Goal: Task Accomplishment & Management: Manage account settings

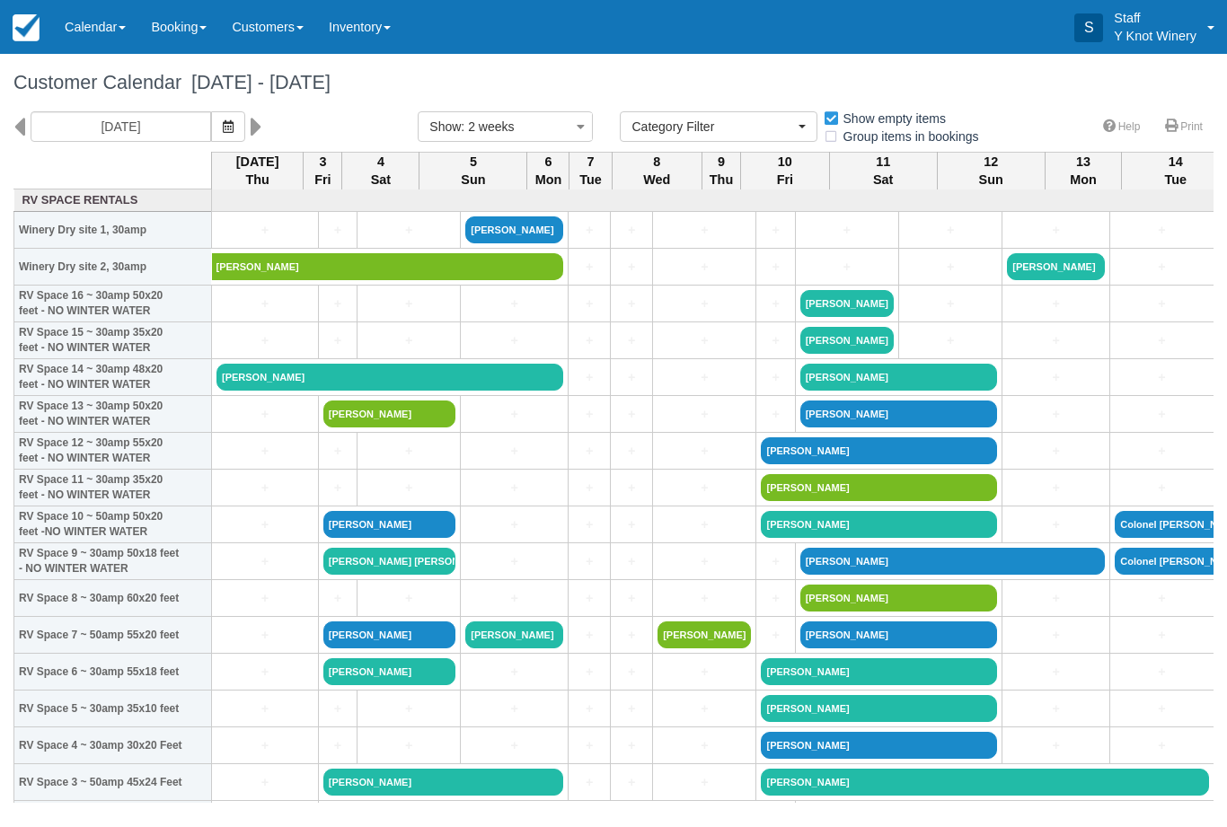
select select
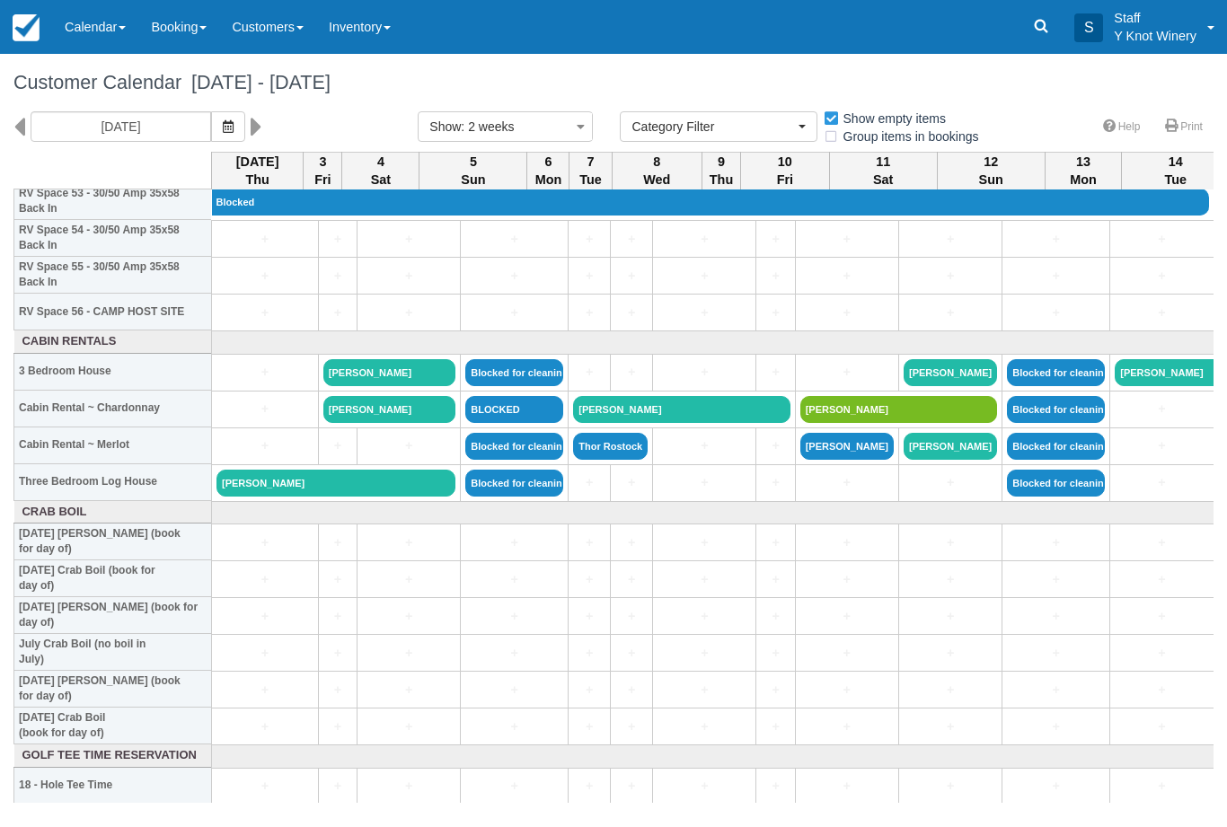
scroll to position [2018, 0]
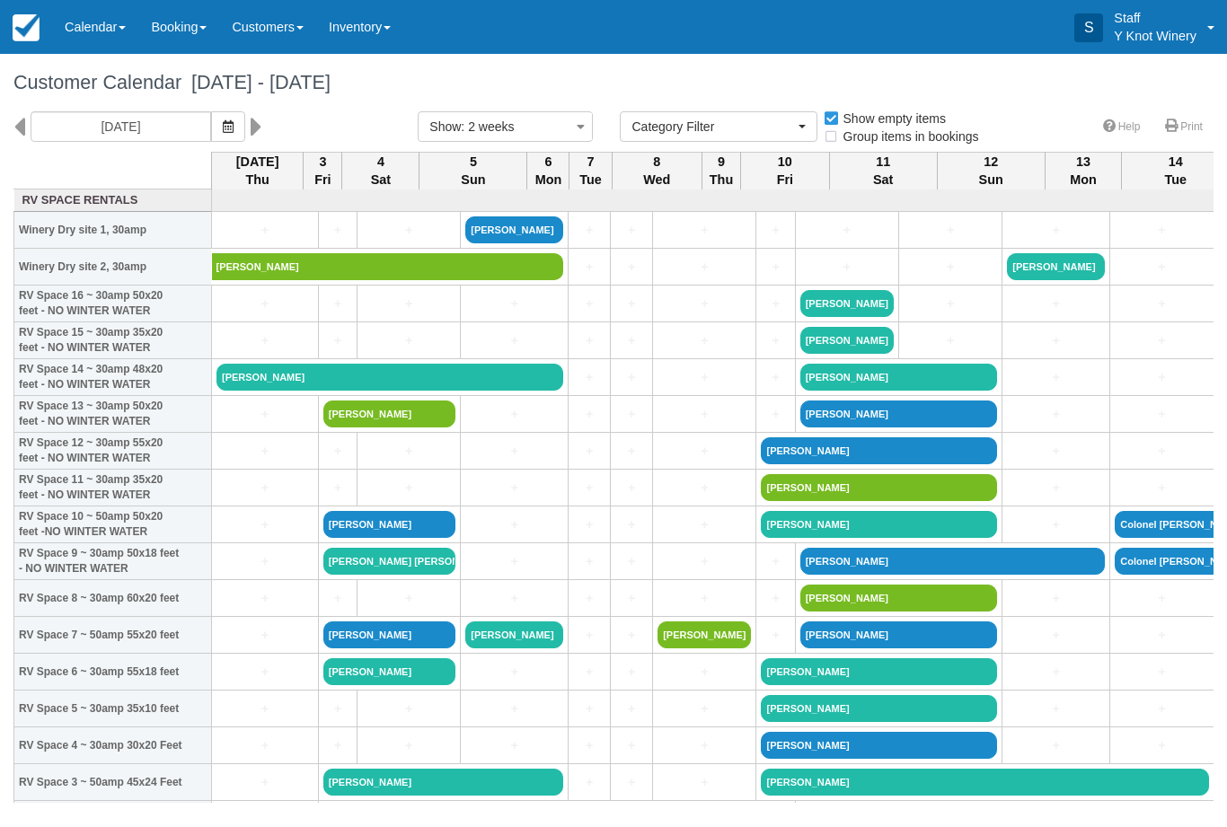
select select
click at [211, 125] on button "button" at bounding box center [228, 126] width 34 height 31
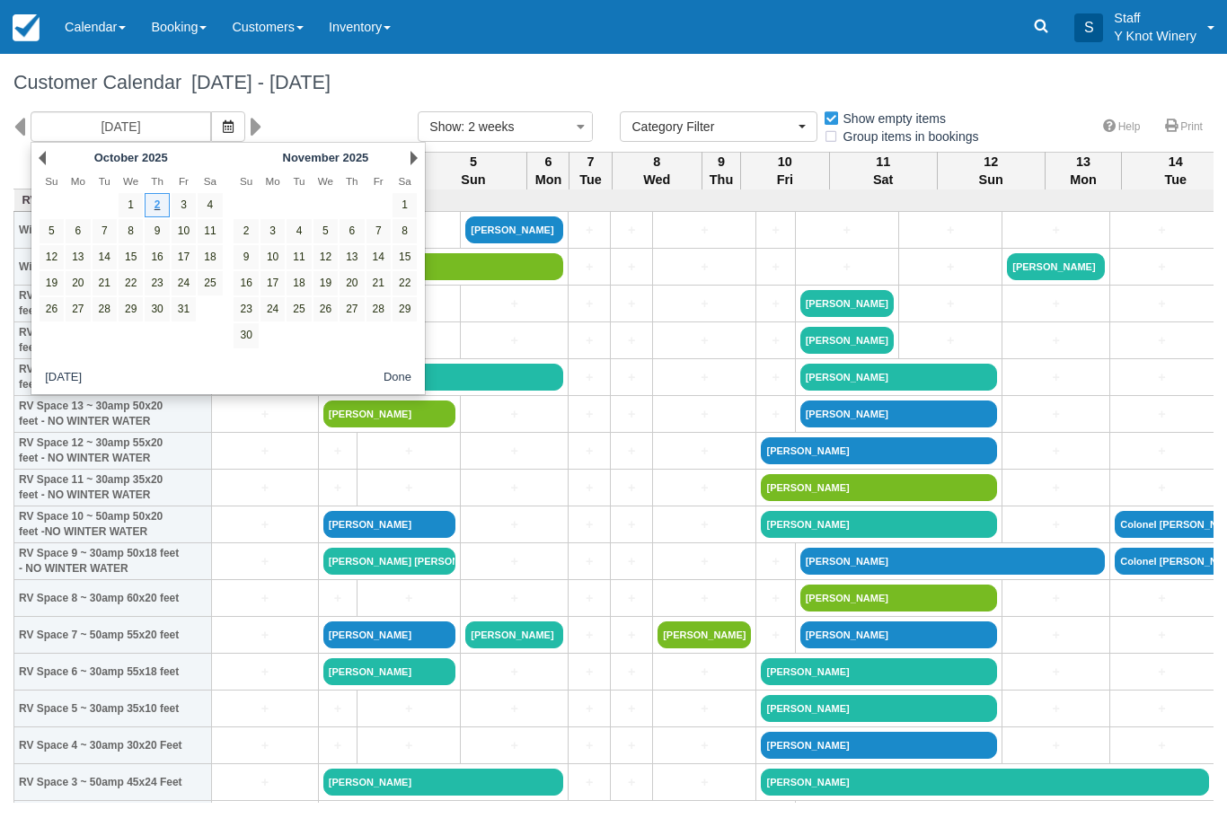
click at [153, 203] on link "2" at bounding box center [157, 205] width 24 height 24
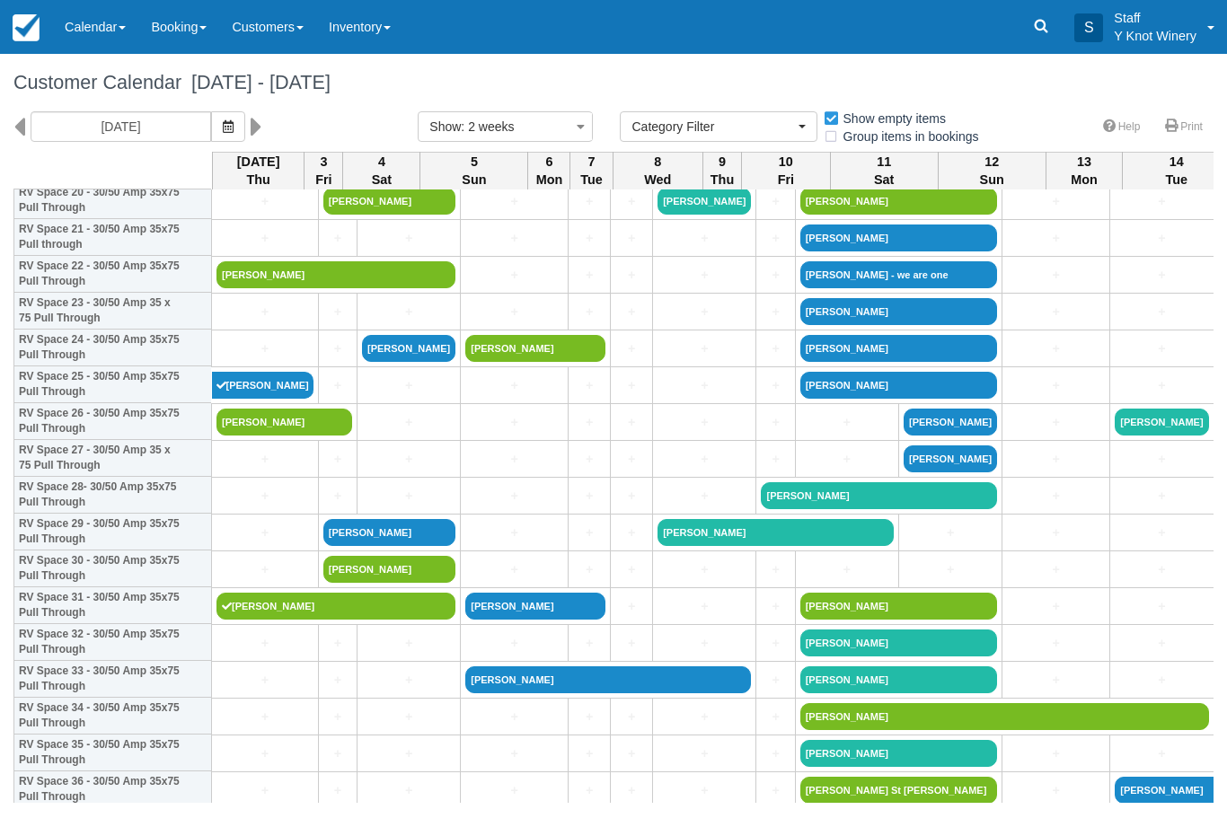
scroll to position [803, 0]
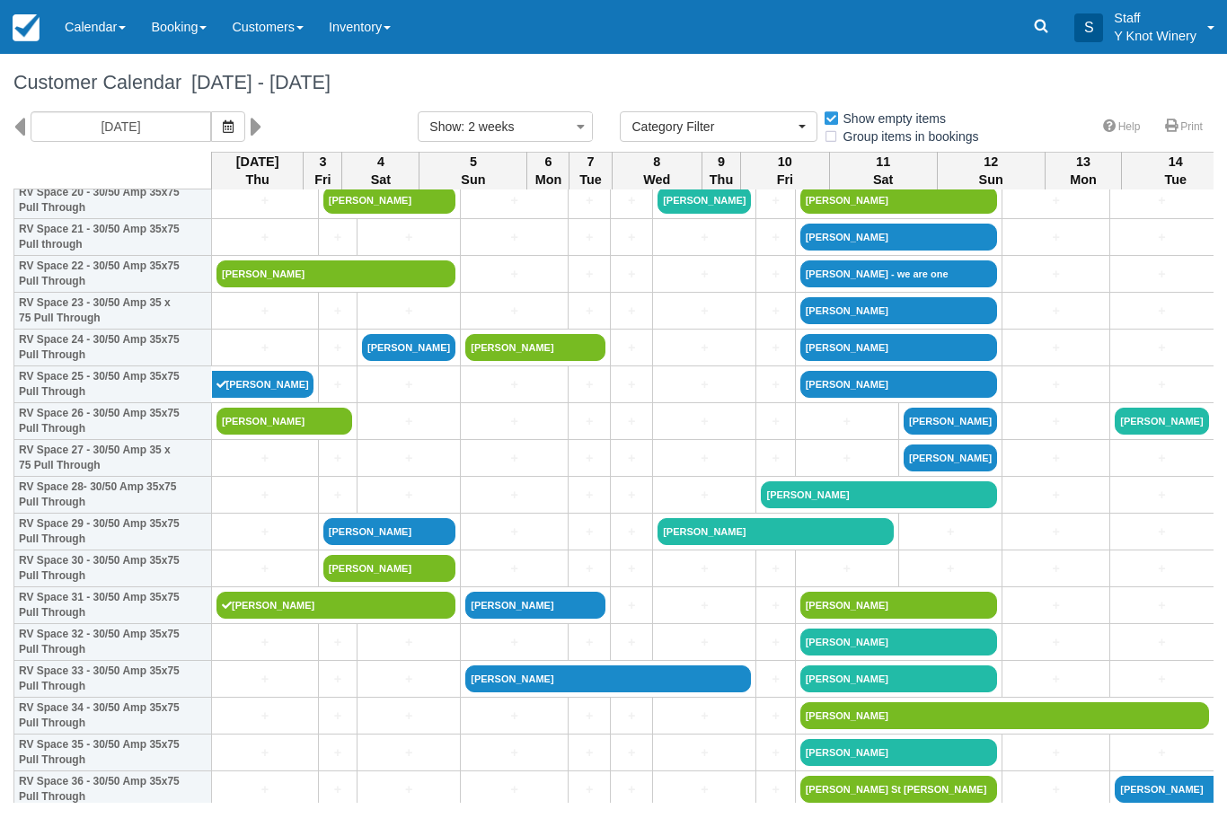
click at [300, 435] on link "[PERSON_NAME]" at bounding box center [285, 421] width 136 height 27
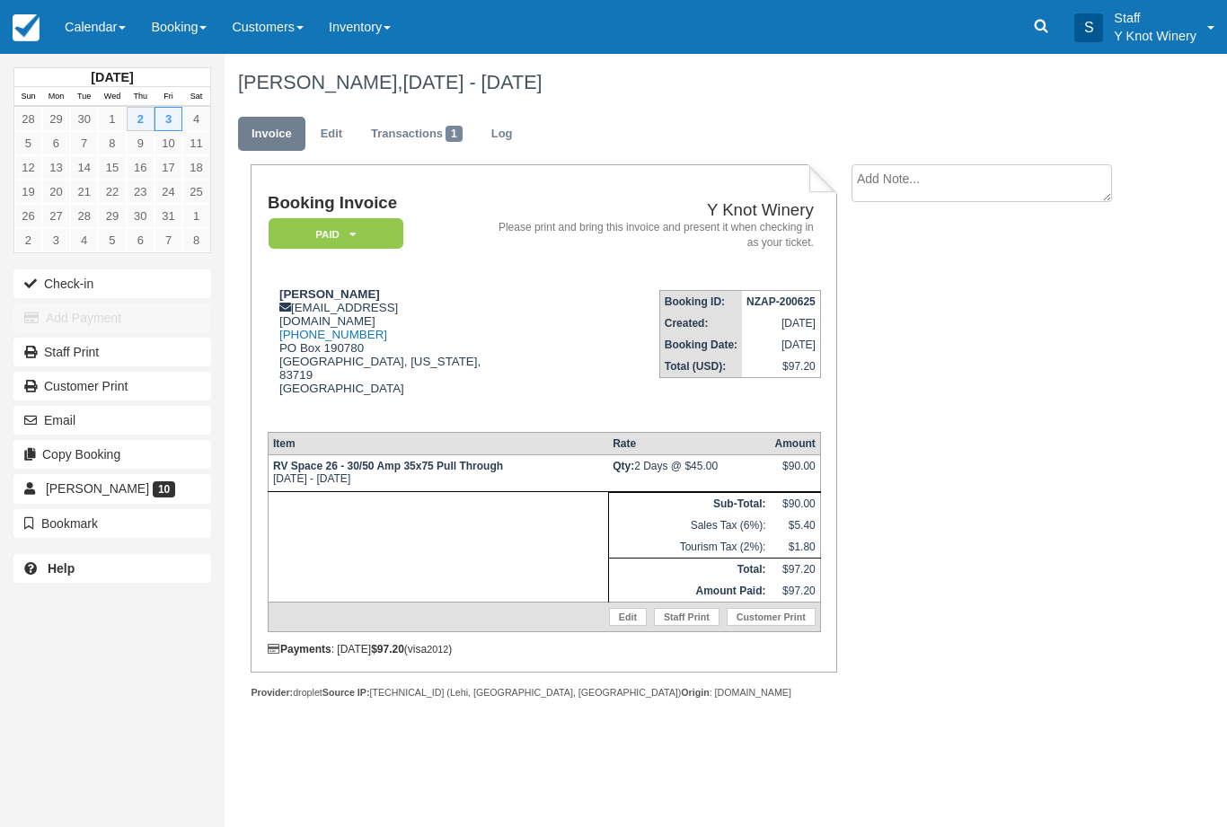
click at [58, 292] on button "Check-in" at bounding box center [112, 284] width 198 height 29
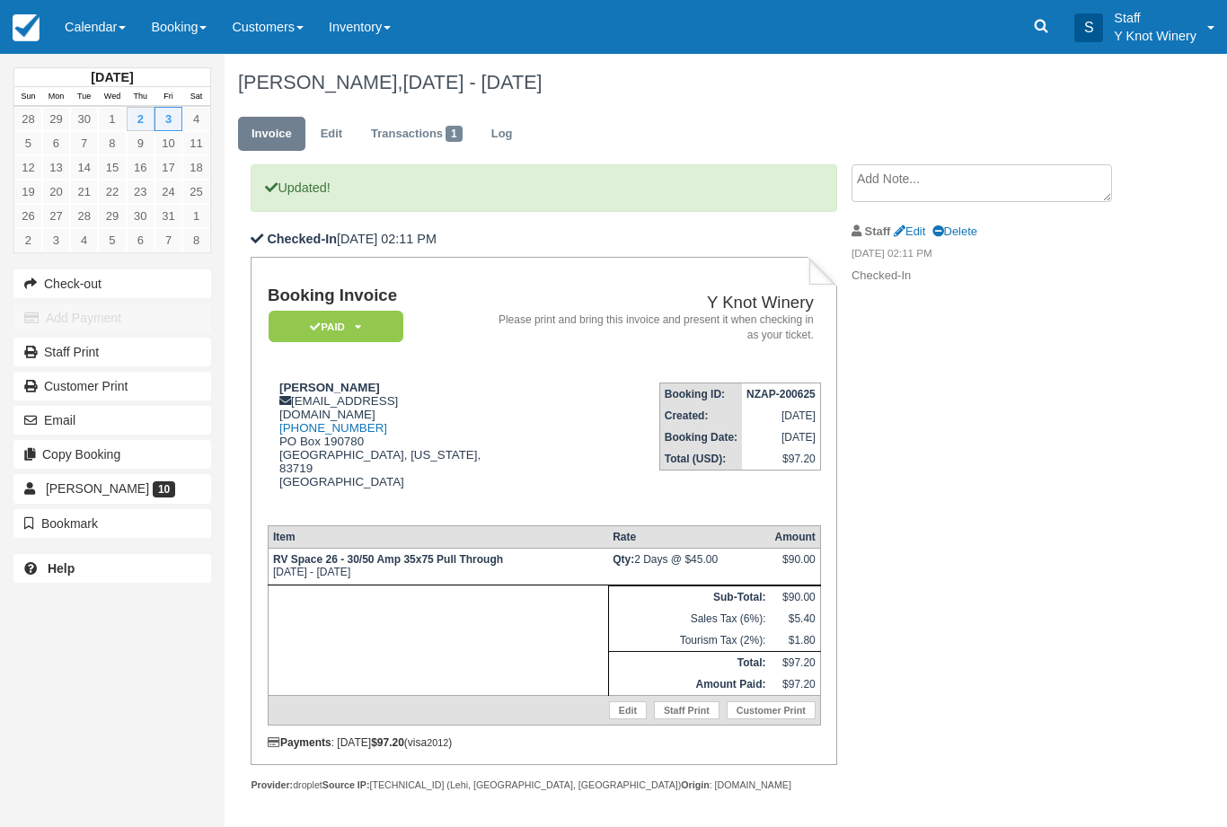
click at [103, 40] on link "Calendar" at bounding box center [95, 27] width 86 height 54
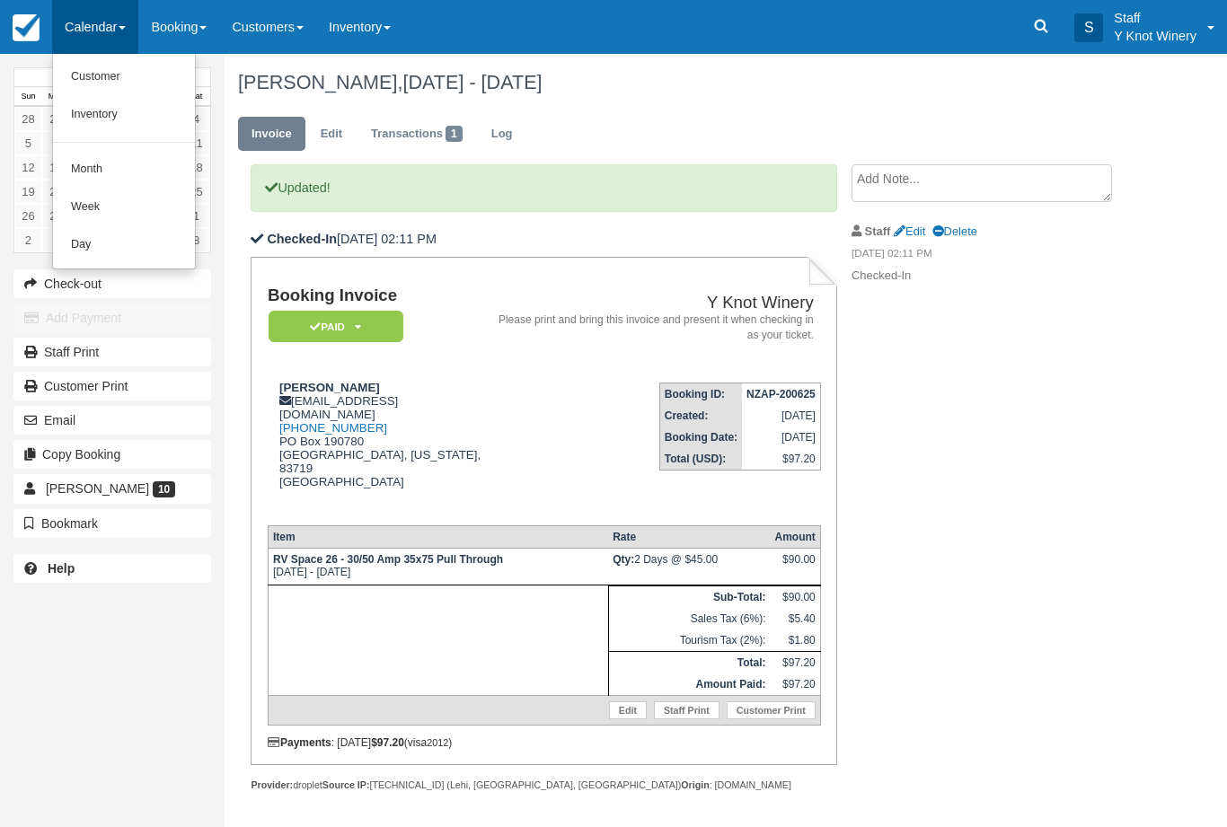
click at [92, 83] on link "Customer" at bounding box center [124, 77] width 142 height 38
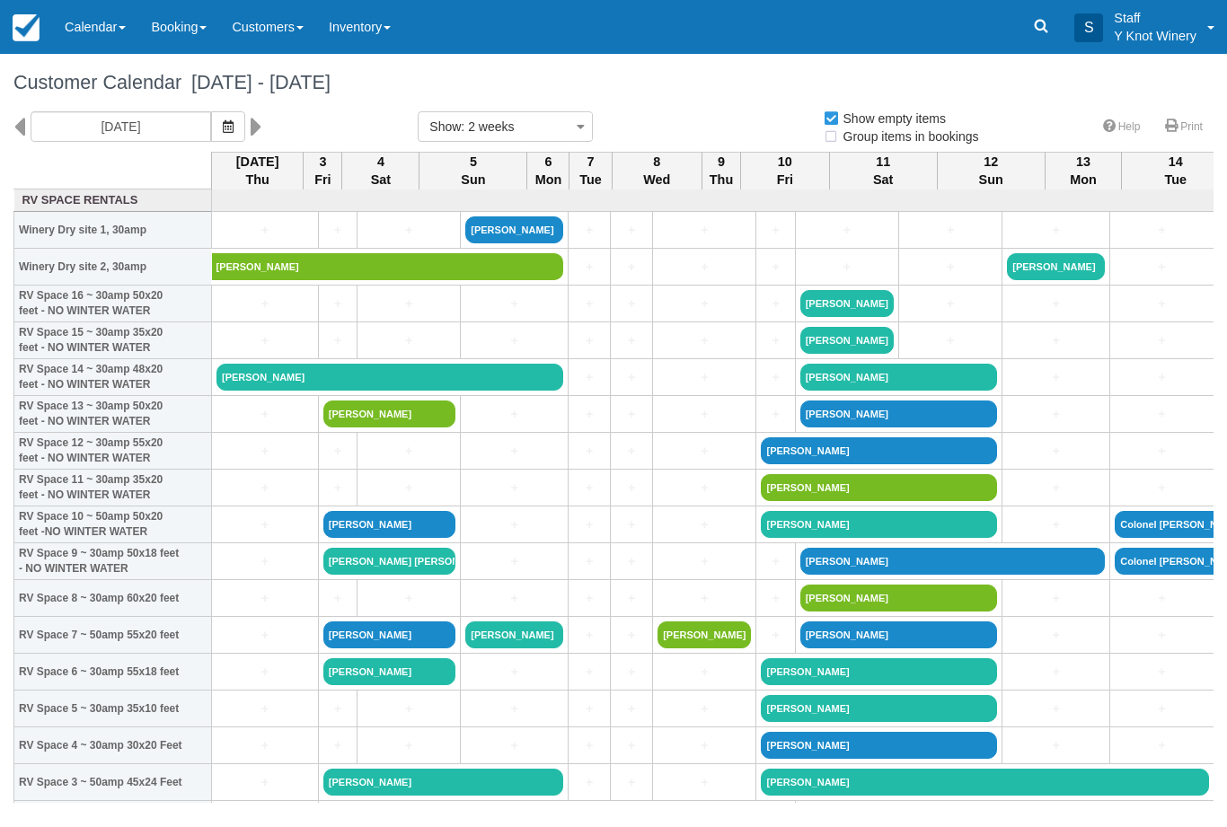
select select
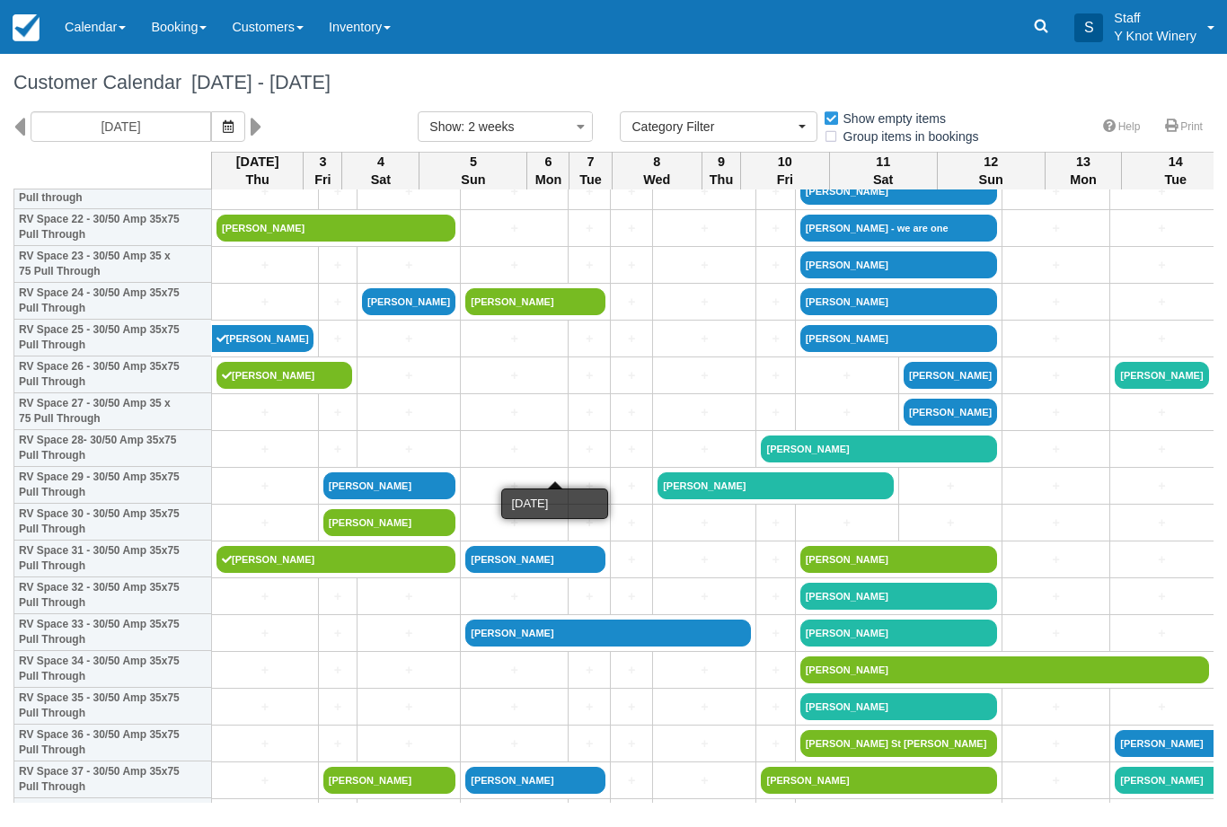
scroll to position [850, 0]
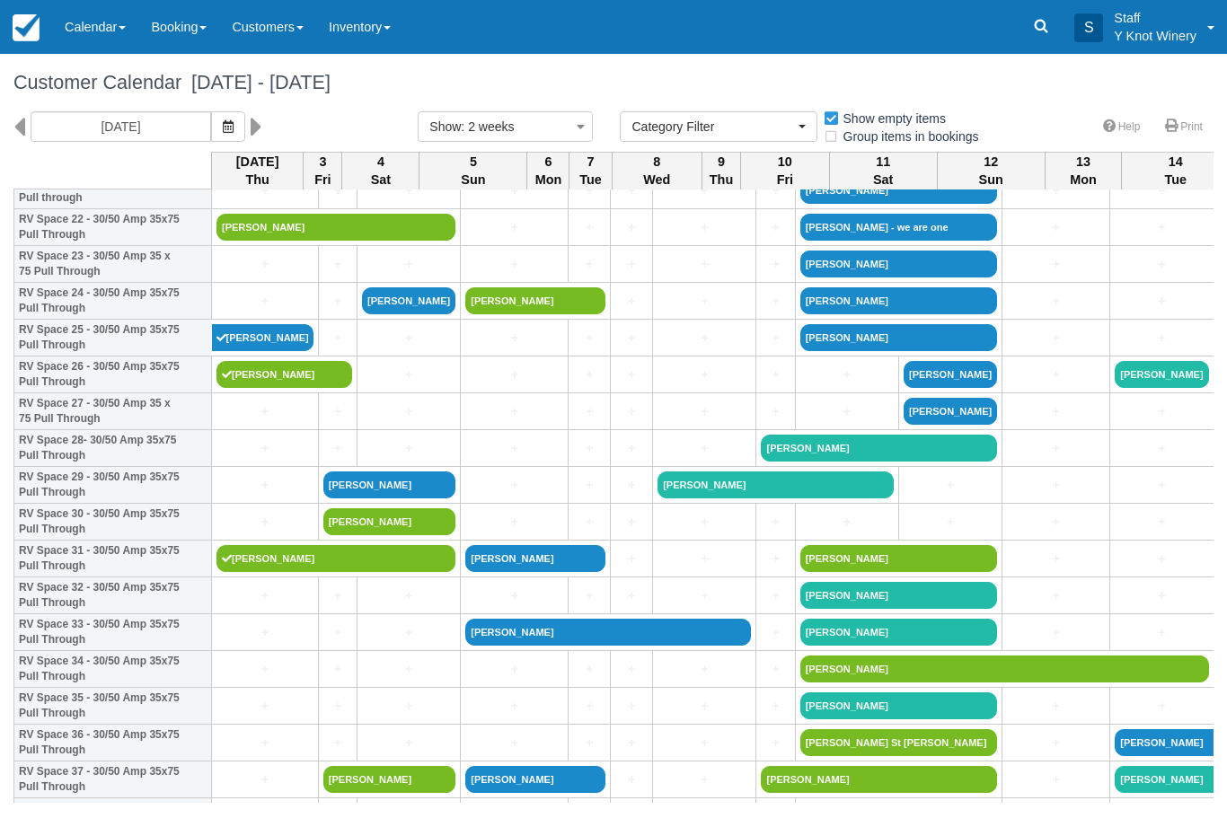
click at [271, 572] on link "[PERSON_NAME]" at bounding box center [336, 558] width 239 height 27
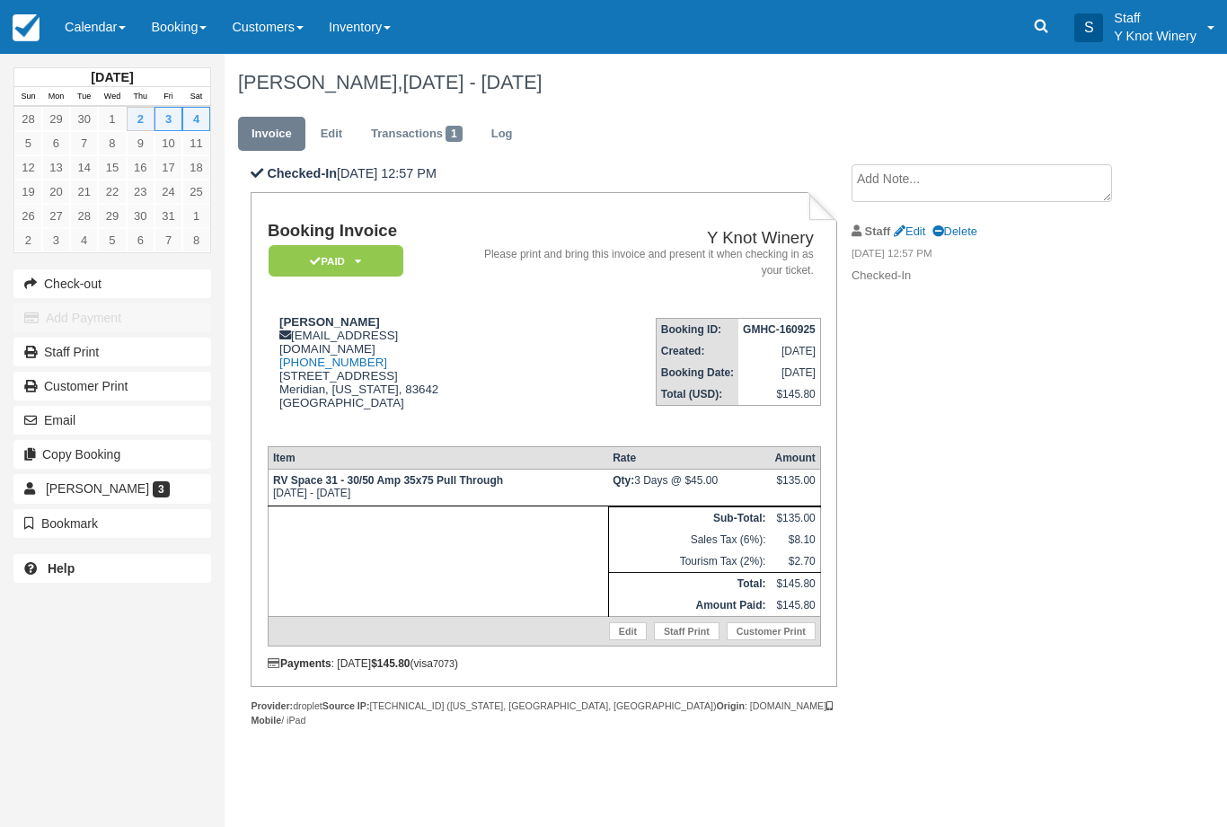
click at [630, 634] on link "Edit" at bounding box center [628, 632] width 38 height 18
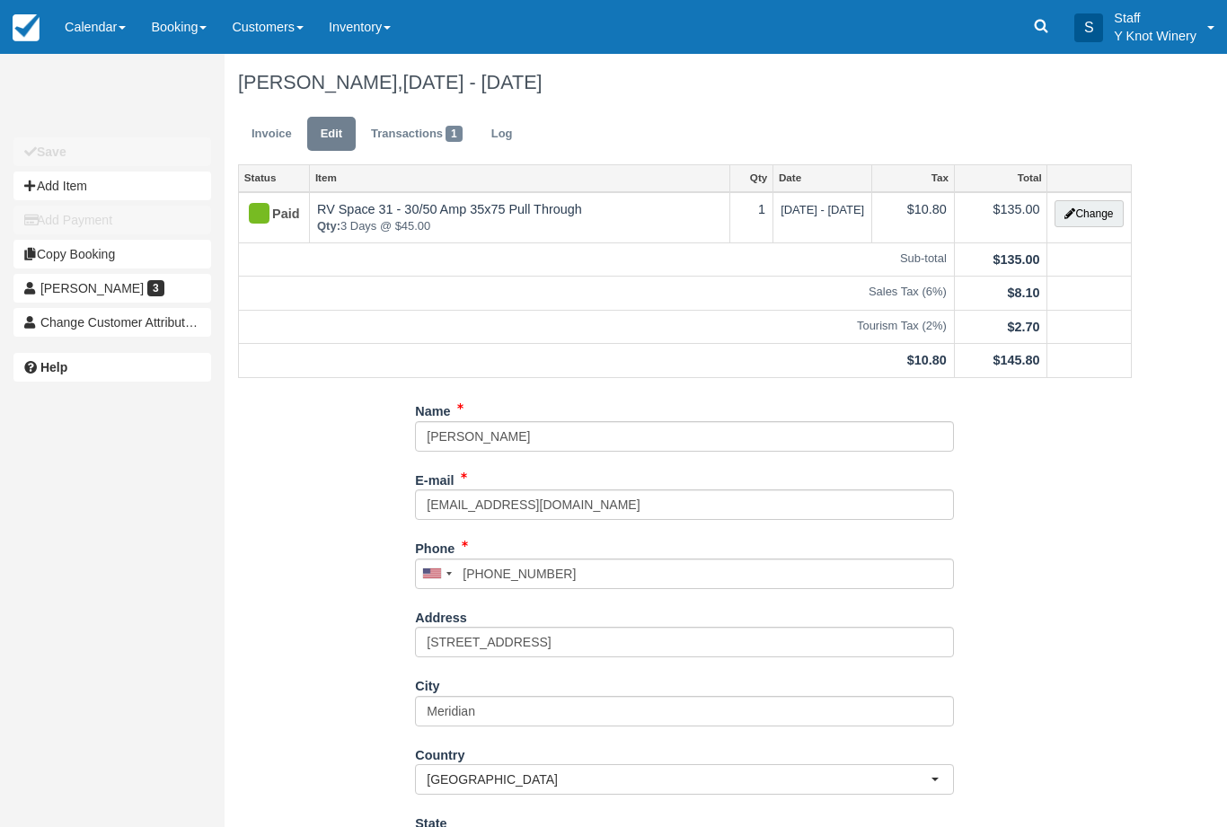
click at [1085, 210] on button "Change" at bounding box center [1089, 213] width 68 height 27
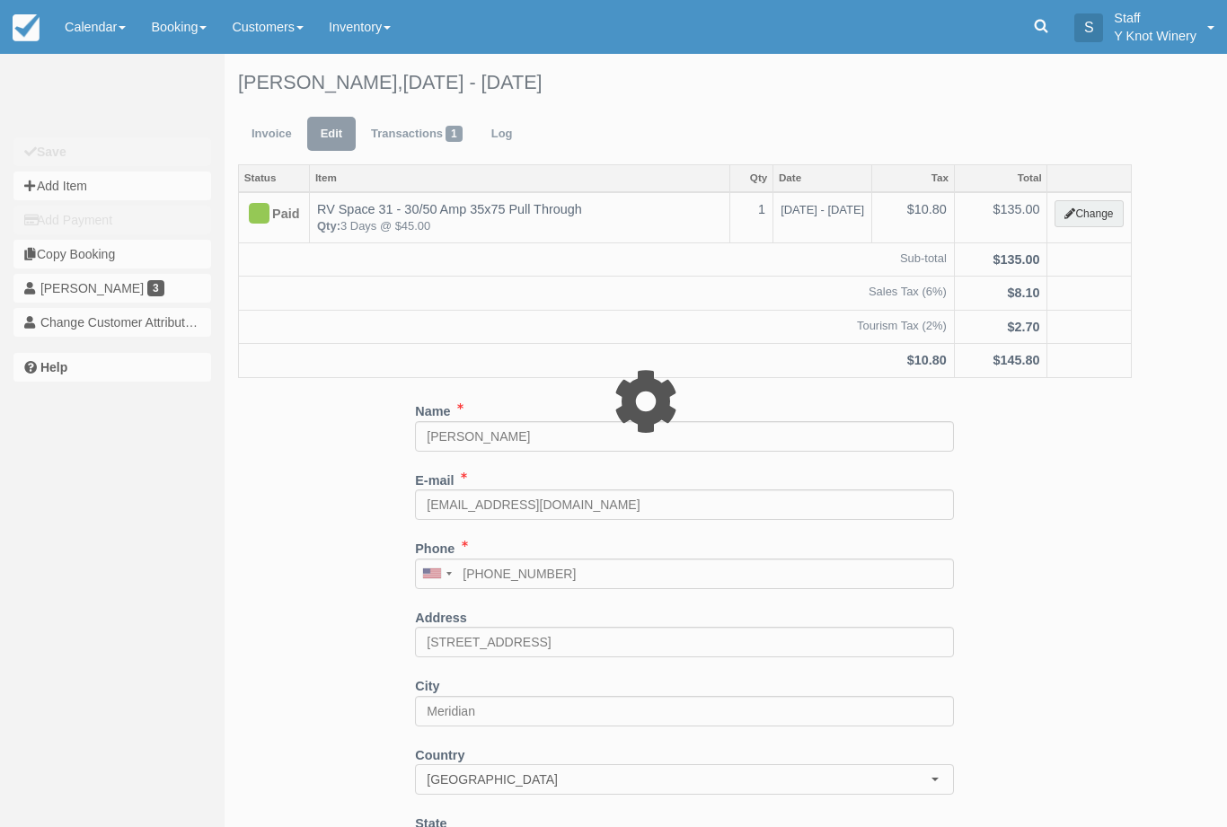
type input "135.00"
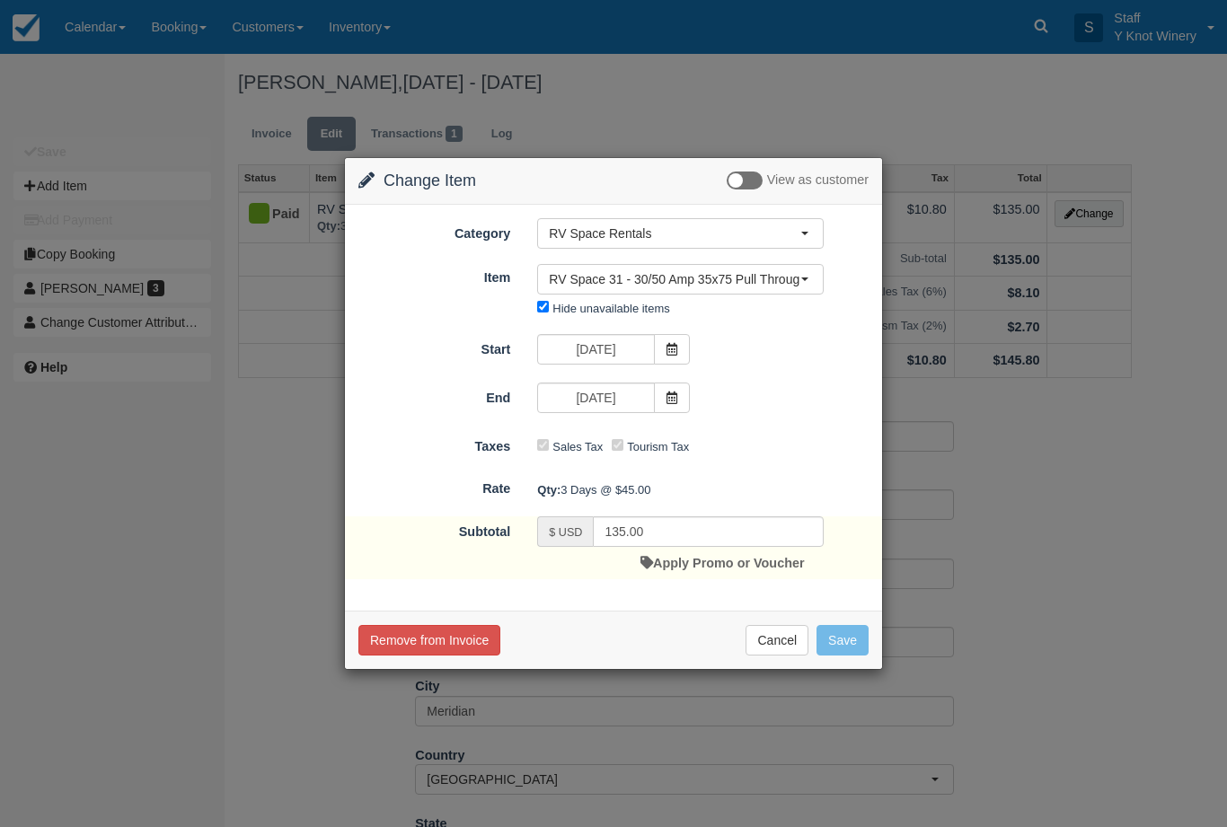
click at [806, 281] on button "RV Space 31 - 30/50 Amp 35x75 Pull Through" at bounding box center [680, 279] width 287 height 31
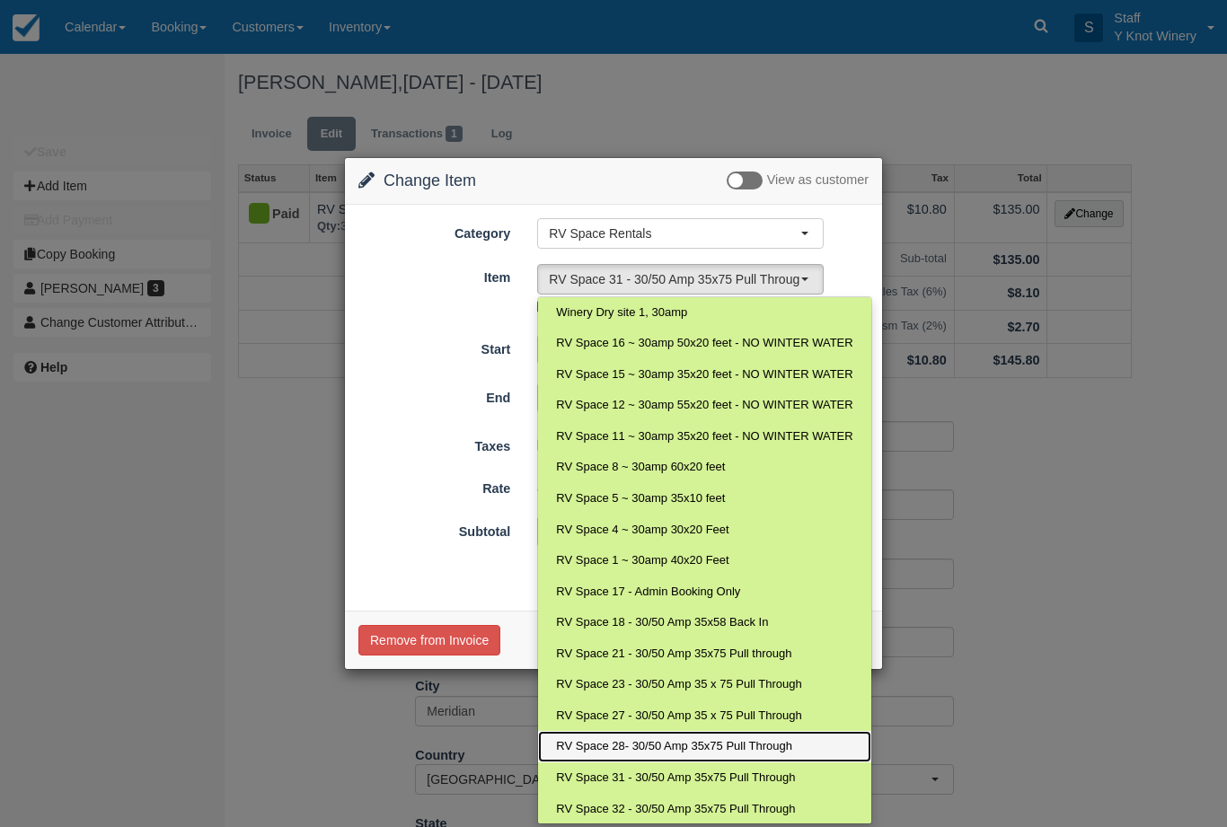
click at [780, 742] on span "RV Space 28- 30/50 Amp 35x75 Pull Through" at bounding box center [674, 747] width 236 height 17
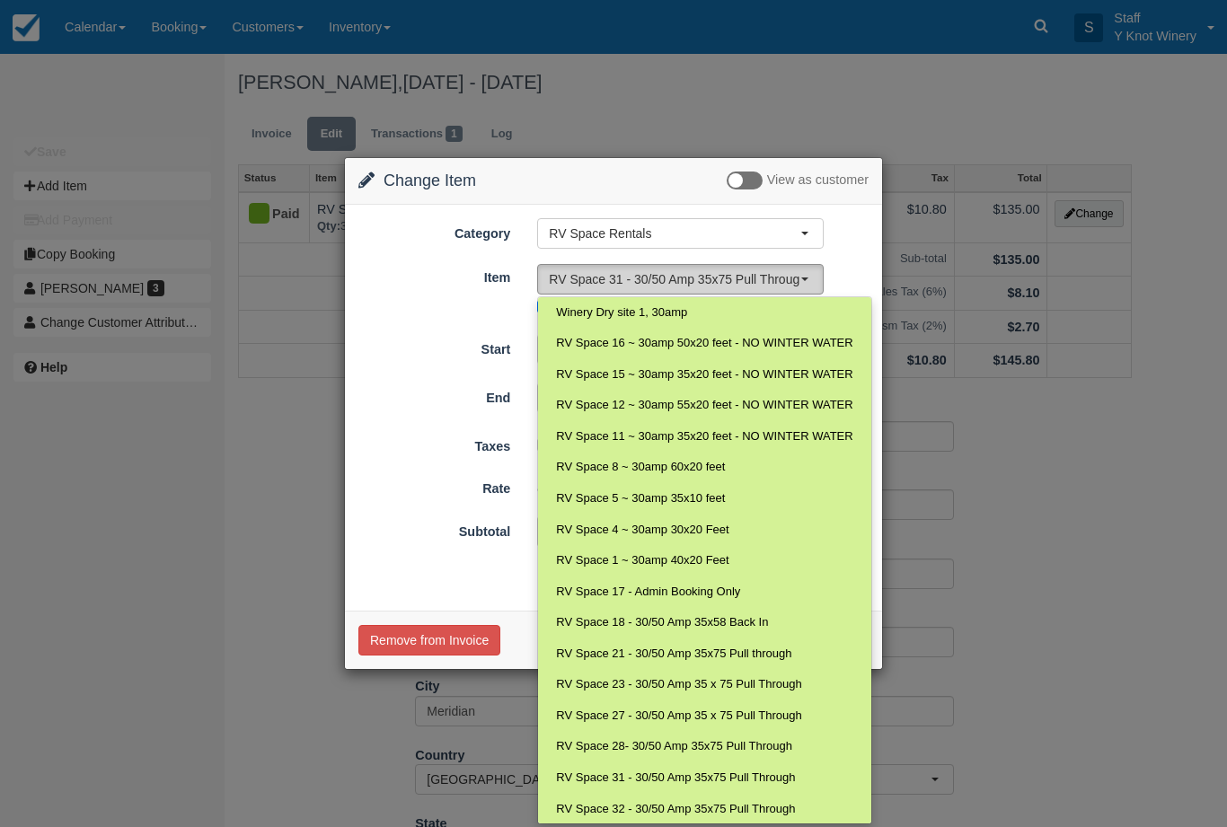
select select "80"
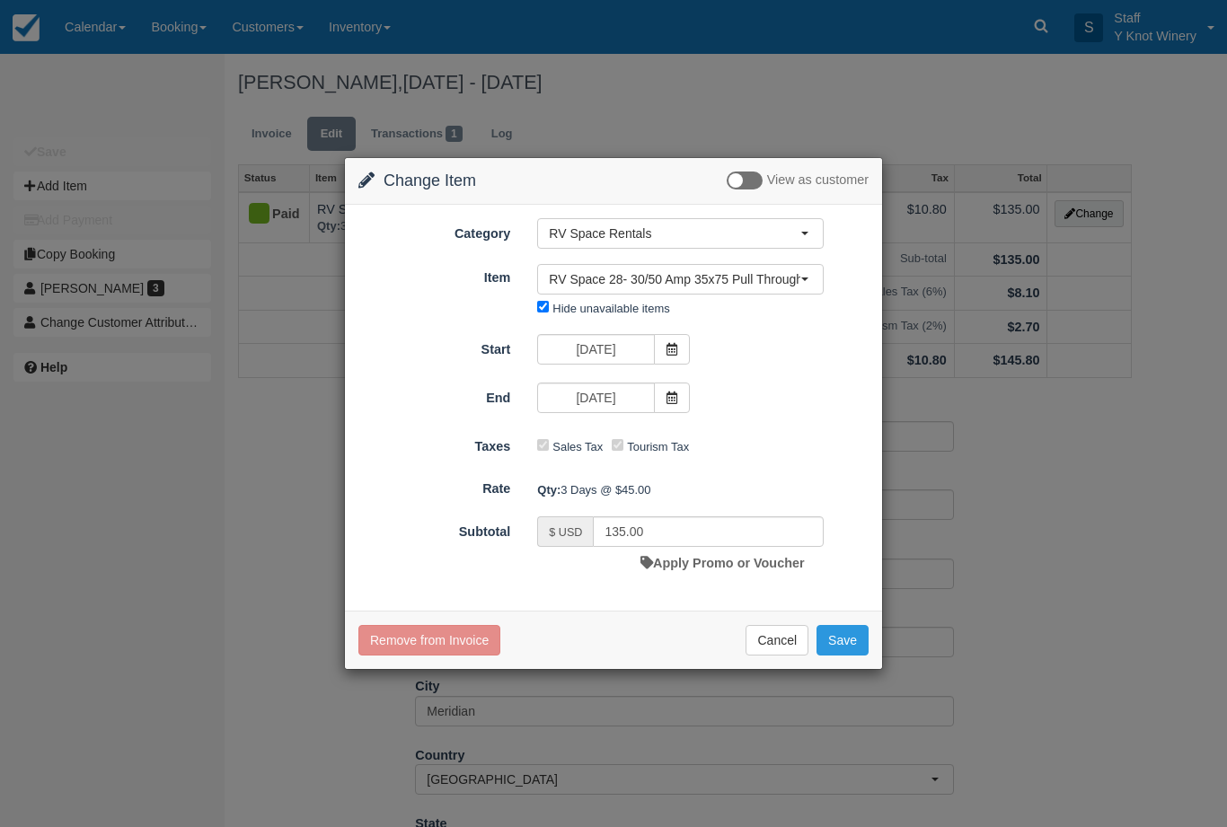
click at [846, 647] on button "Save" at bounding box center [843, 640] width 52 height 31
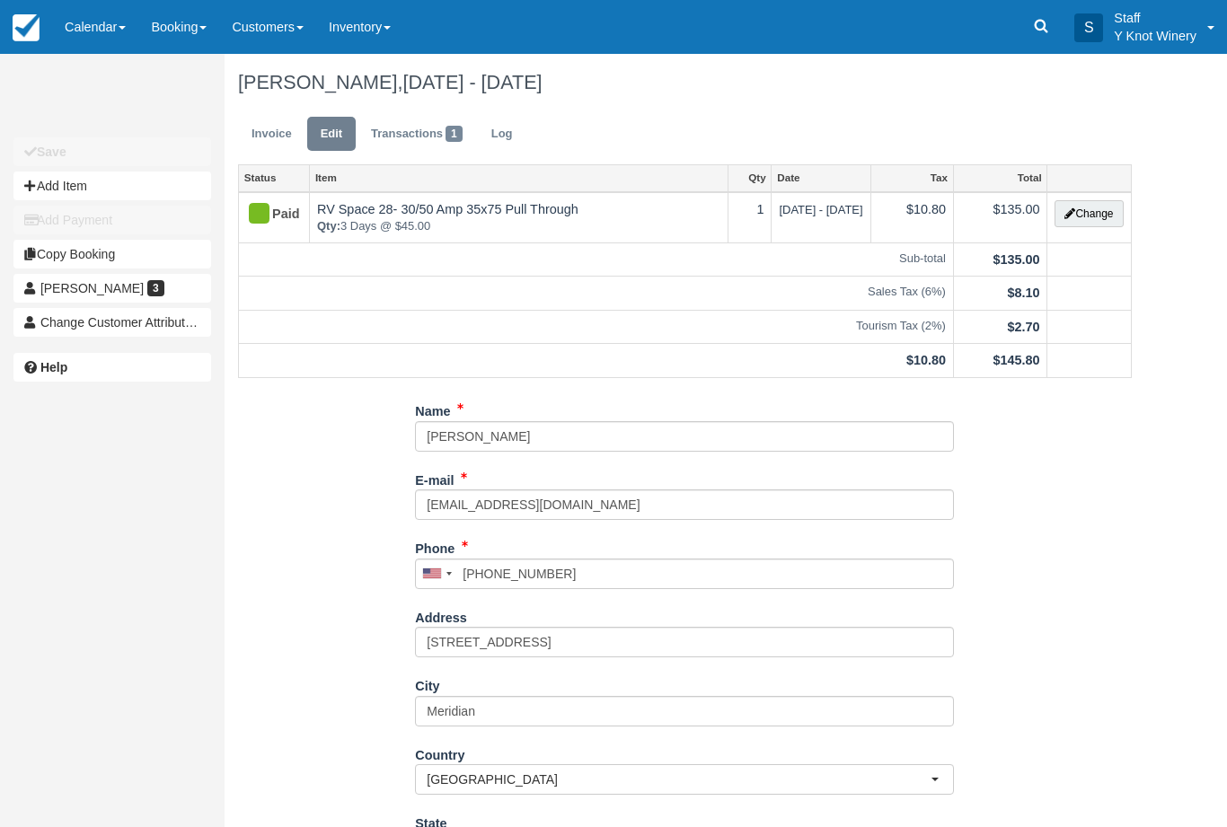
click at [93, 35] on link "Calendar" at bounding box center [95, 27] width 86 height 54
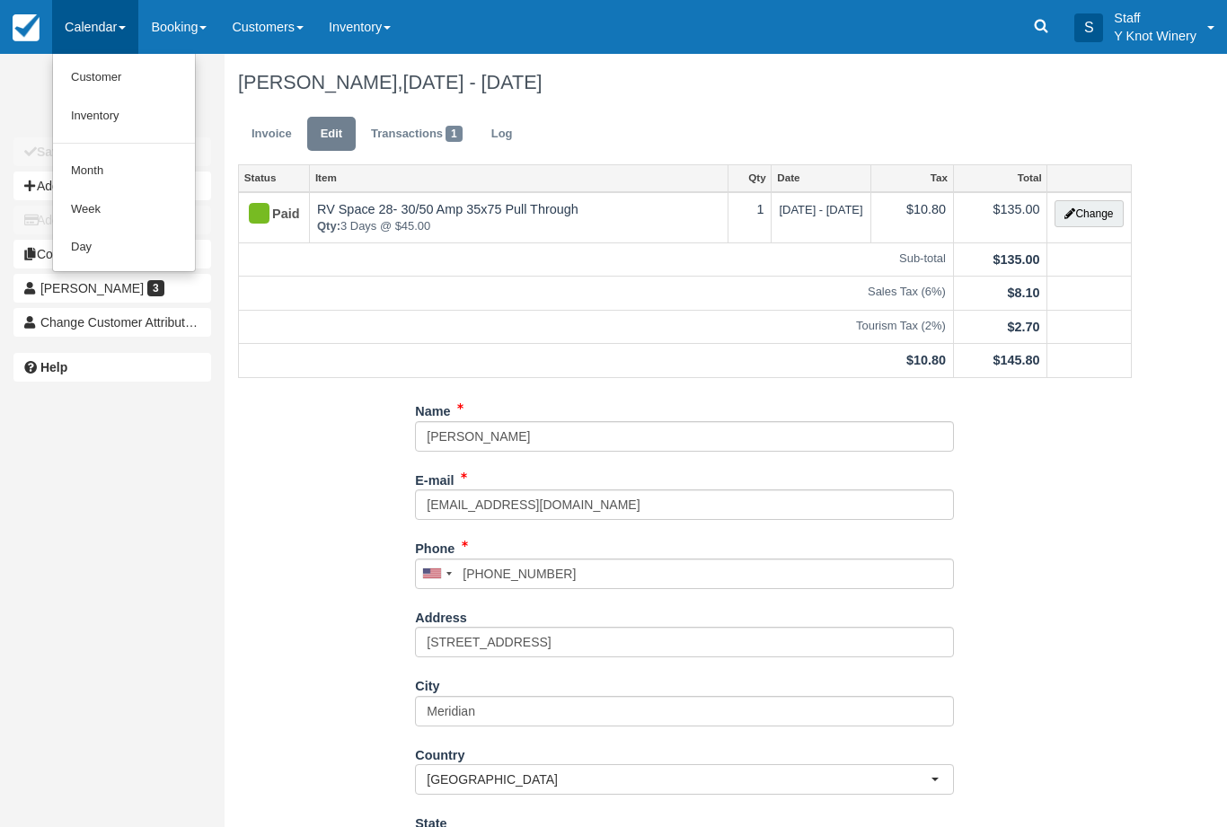
click at [117, 83] on link "Customer" at bounding box center [124, 77] width 142 height 39
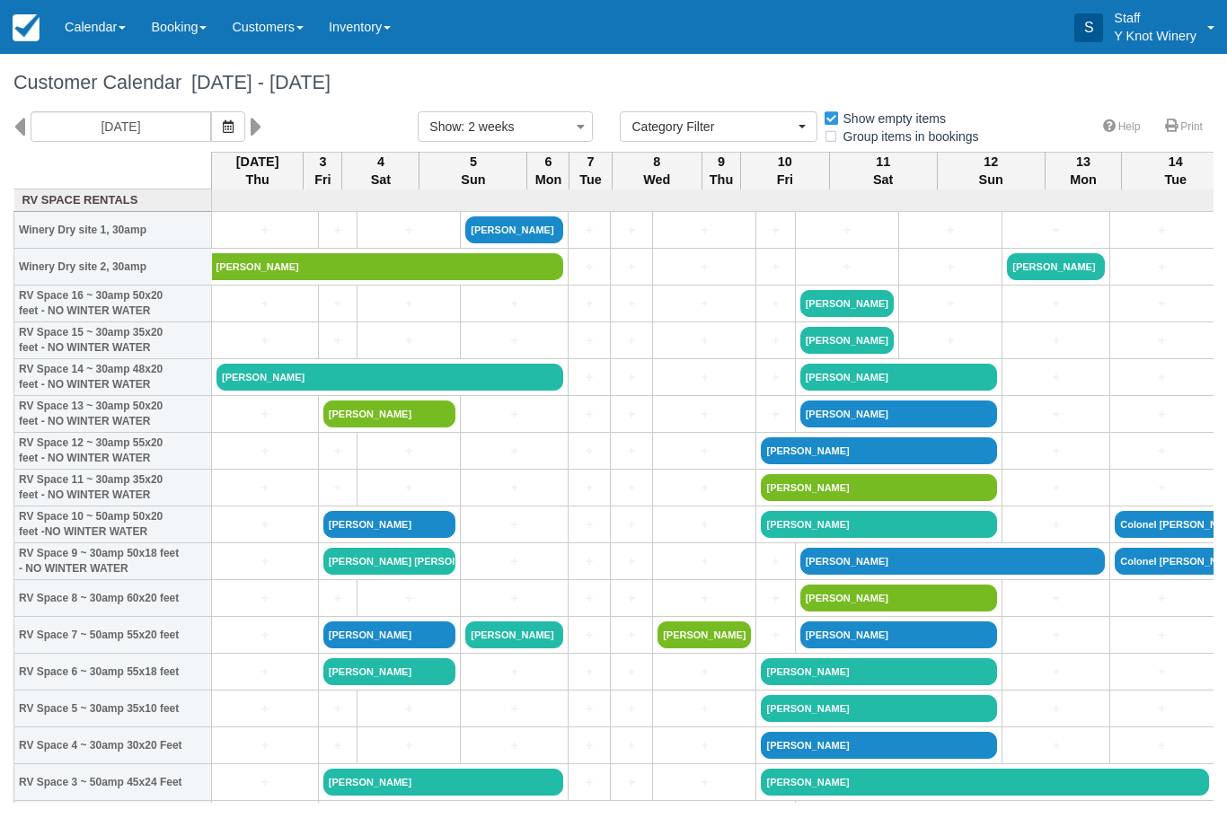
select select
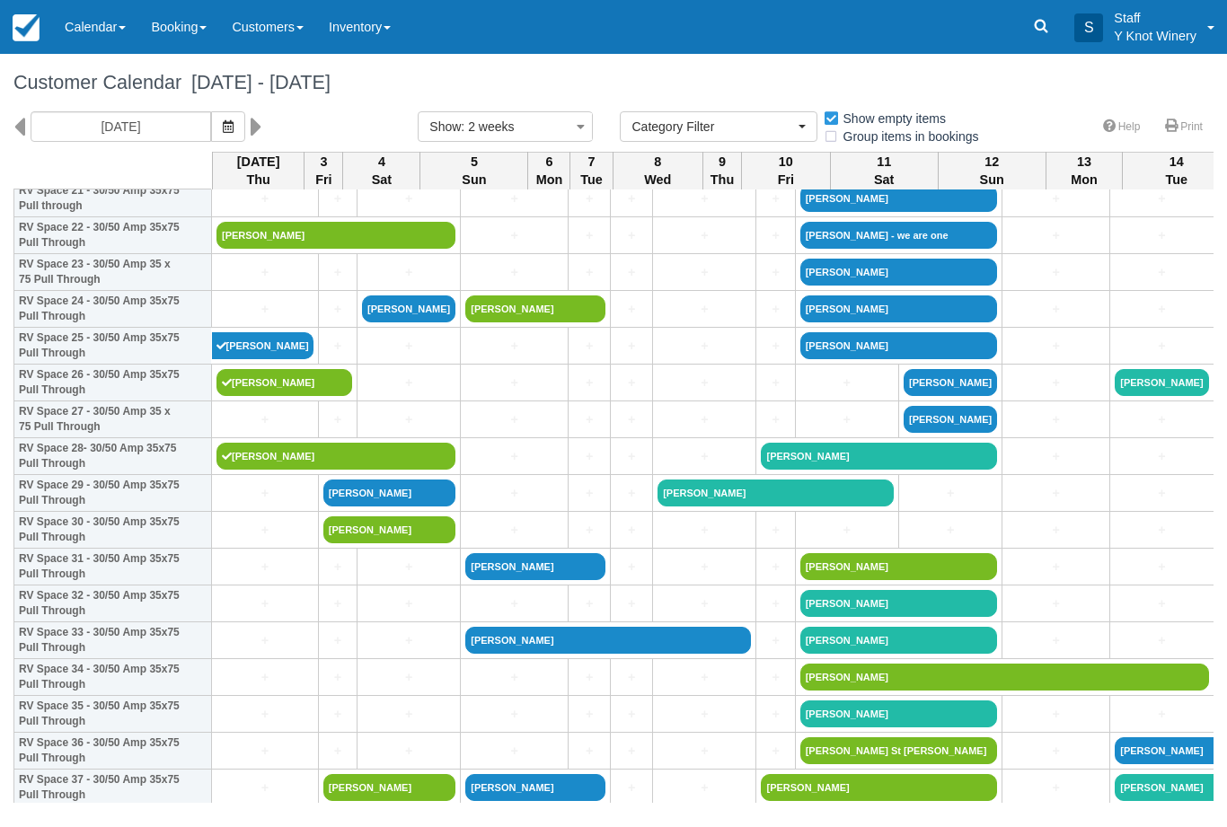
scroll to position [844, 0]
